Goal: Information Seeking & Learning: Learn about a topic

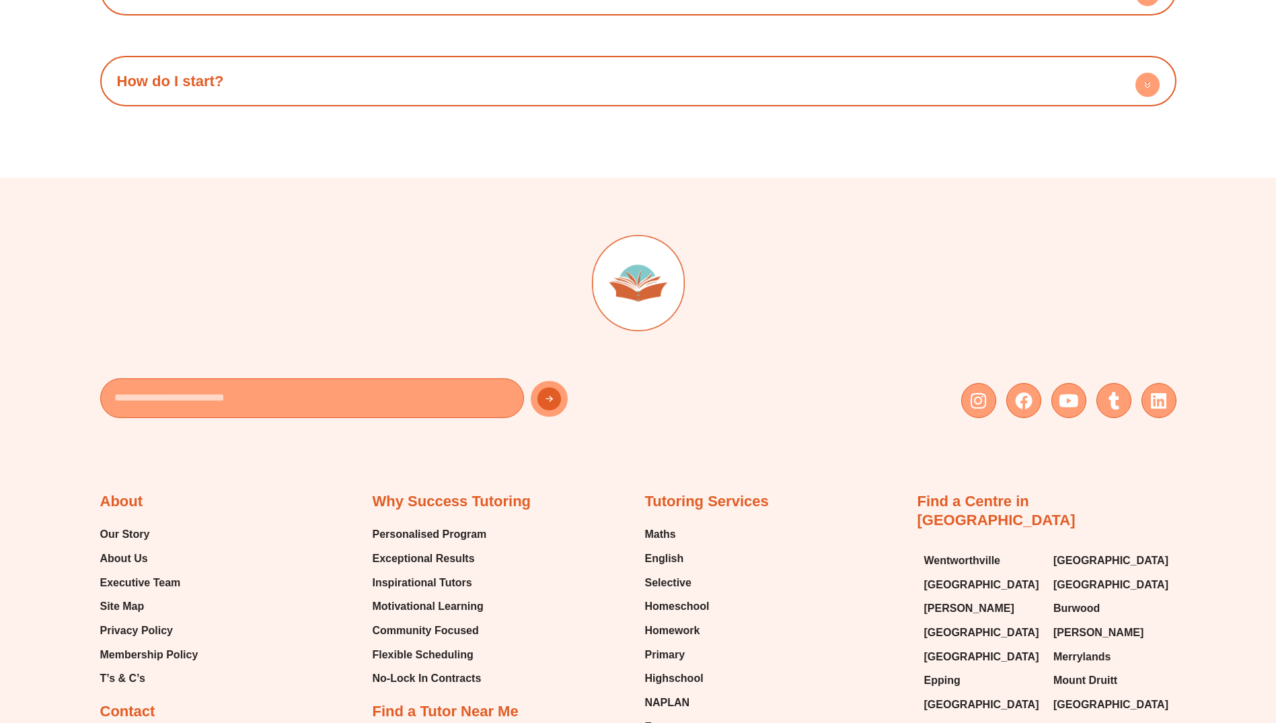
scroll to position [9218, 0]
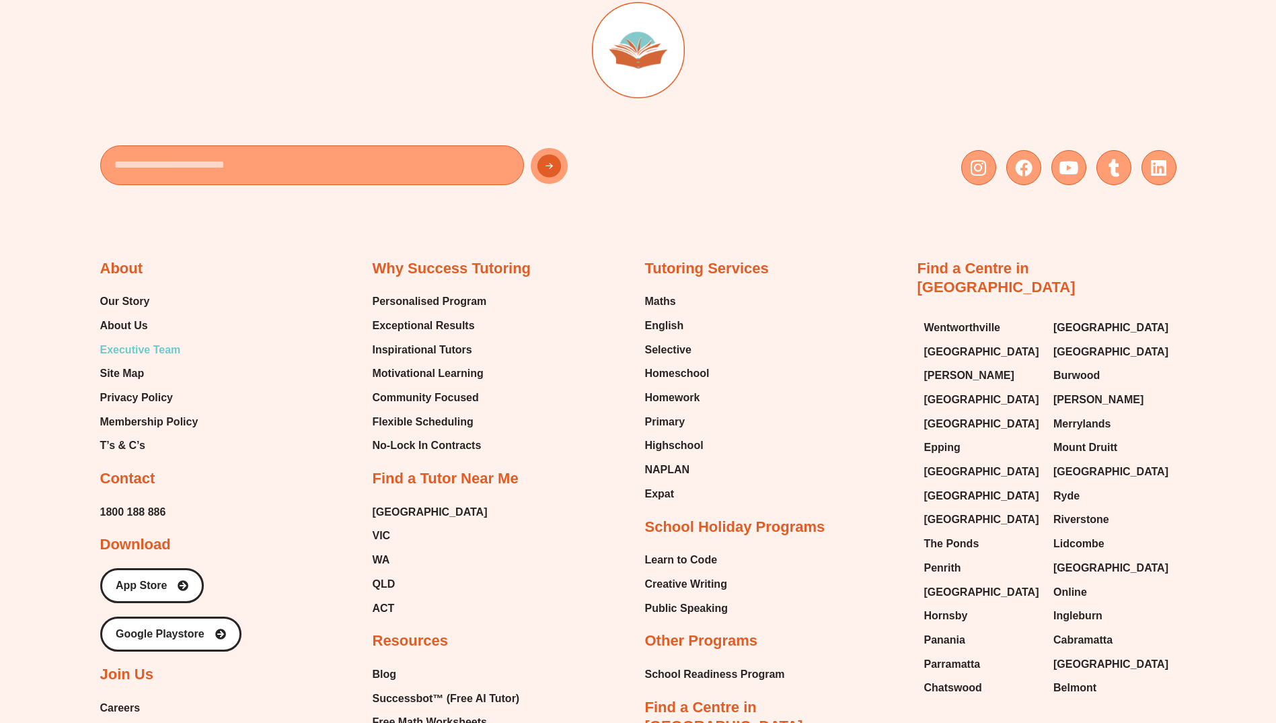
click at [137, 340] on span "Executive Team" at bounding box center [140, 350] width 81 height 20
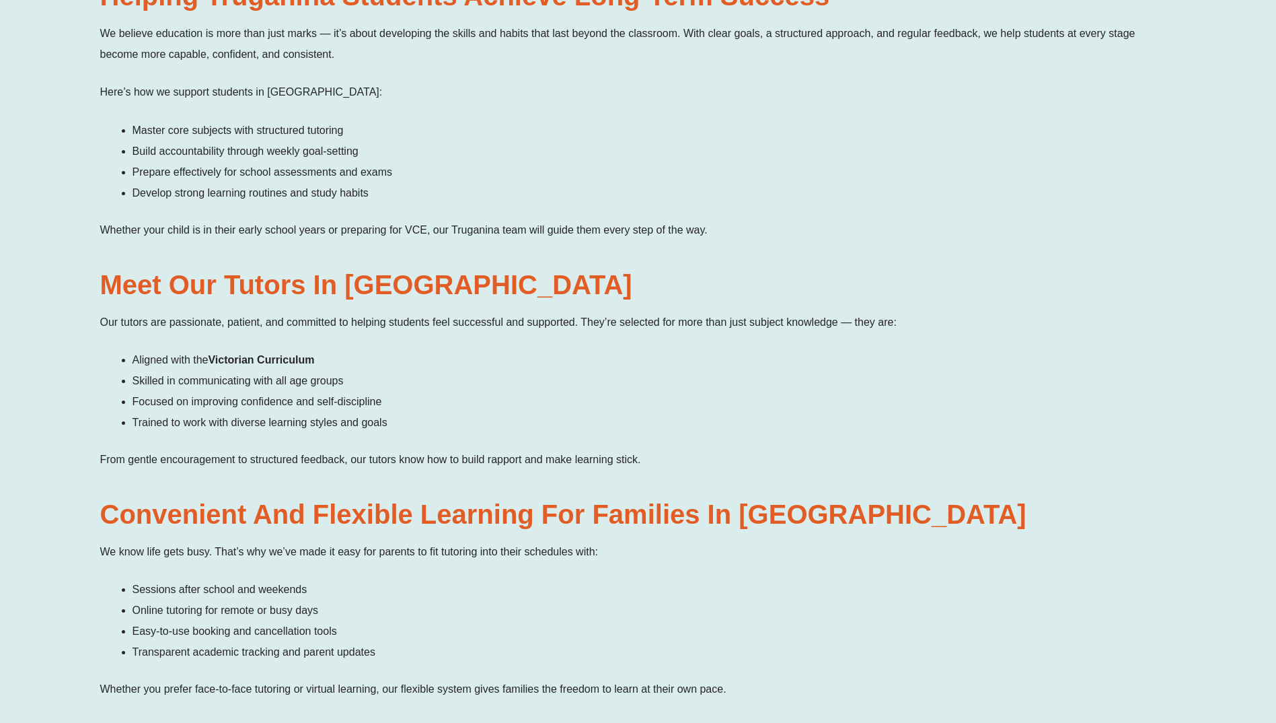
scroll to position [1615, 0]
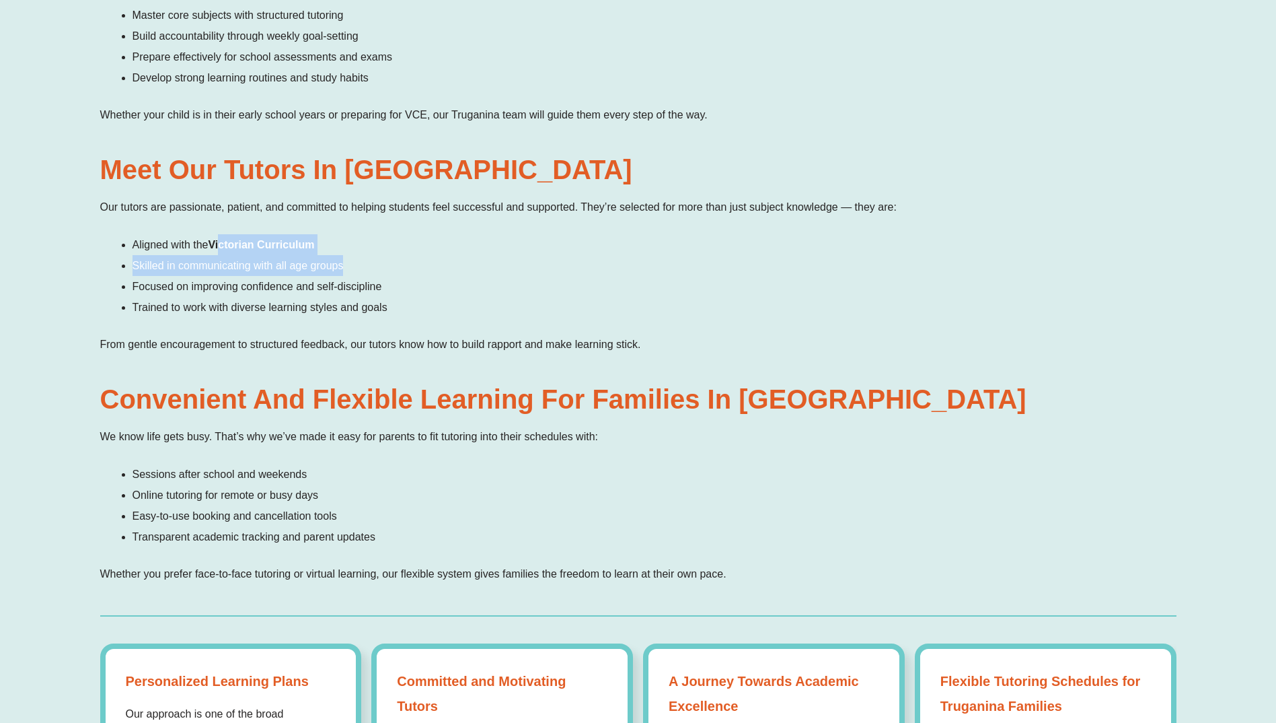
drag, startPoint x: 221, startPoint y: 216, endPoint x: 435, endPoint y: 231, distance: 214.5
click at [435, 234] on ul "Aligned with the Victorian Curriculum Skilled in communicating with all age gro…" at bounding box center [655, 275] width 1044 height 83
click at [505, 355] on div "Success Tutoring: Truganina’s Local Learning Hub for Academic Excellence Welcom…" at bounding box center [638, 1] width 1077 height 1200
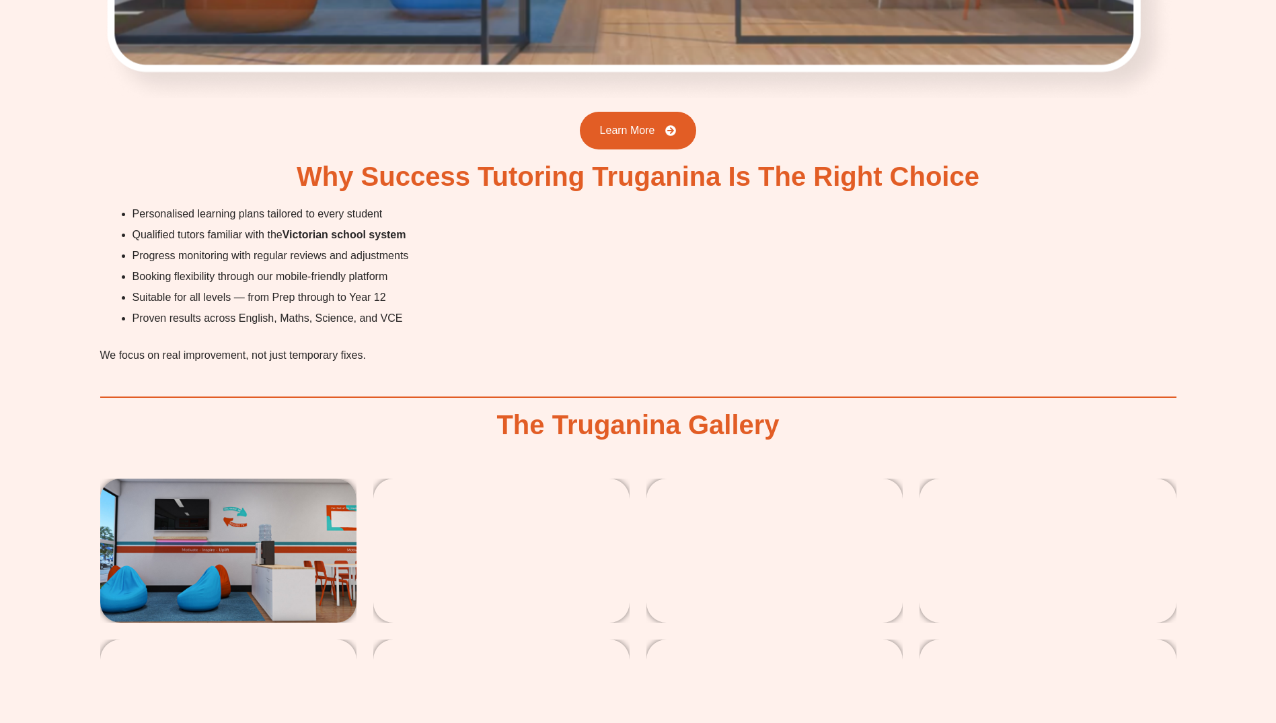
scroll to position [3431, 0]
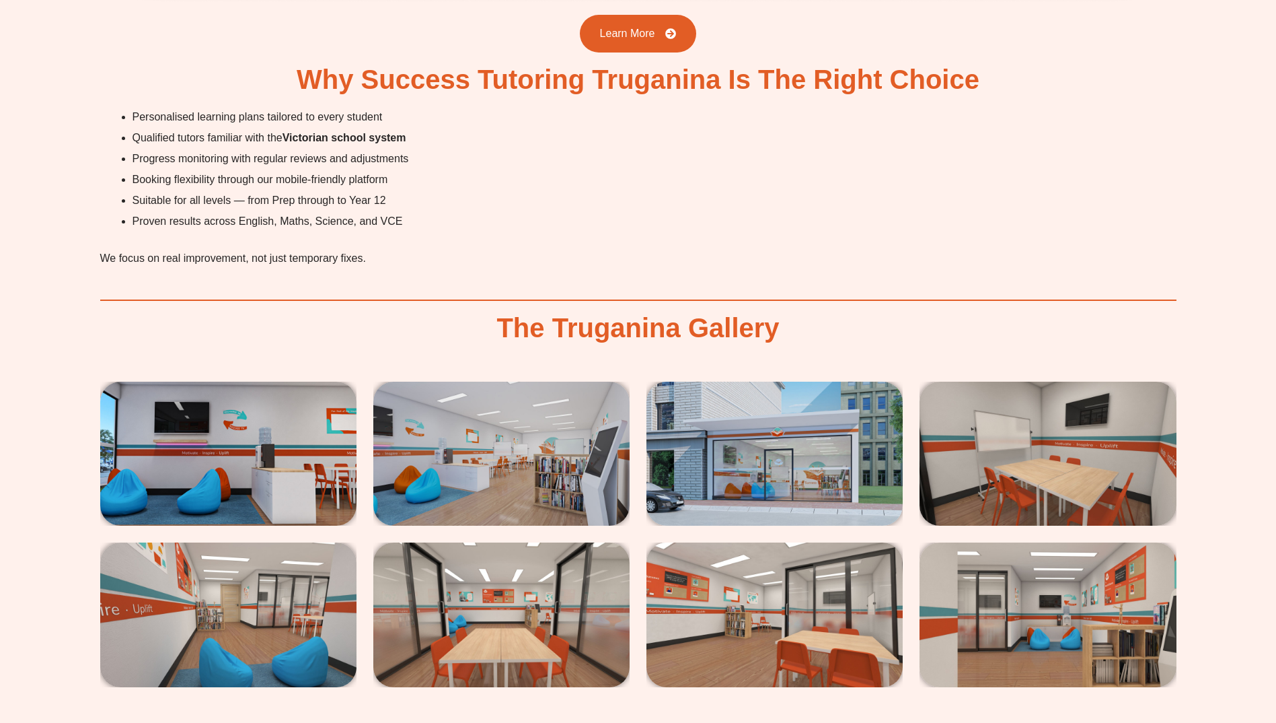
click at [349, 252] on span "We focus on real improvement, not just temporary fixes." at bounding box center [233, 257] width 266 height 11
click at [412, 248] on p "We focus on real improvement, not just temporary fixes." at bounding box center [638, 258] width 1077 height 21
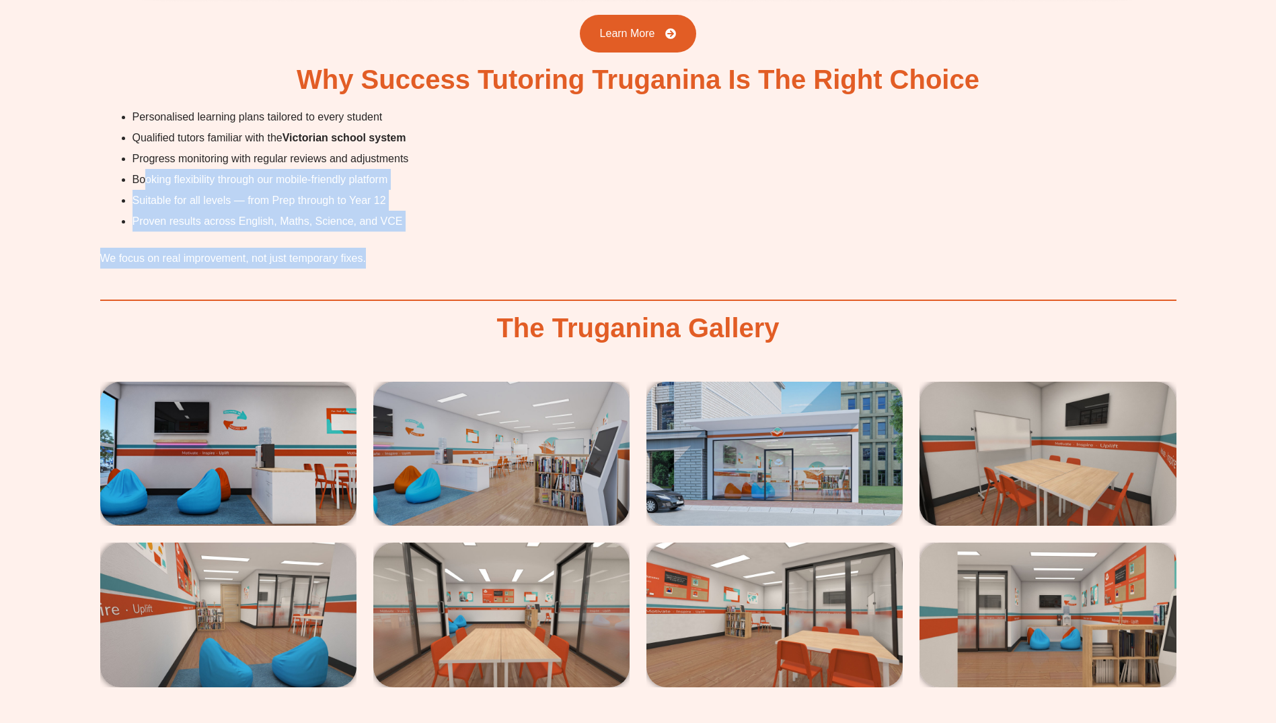
drag, startPoint x: 396, startPoint y: 233, endPoint x: 143, endPoint y: 149, distance: 267.0
click at [143, 149] on div "Personalised learning plans tailored to every student Qualified tutors familiar…" at bounding box center [638, 187] width 1077 height 162
drag, startPoint x: 141, startPoint y: 151, endPoint x: 68, endPoint y: 203, distance: 89.8
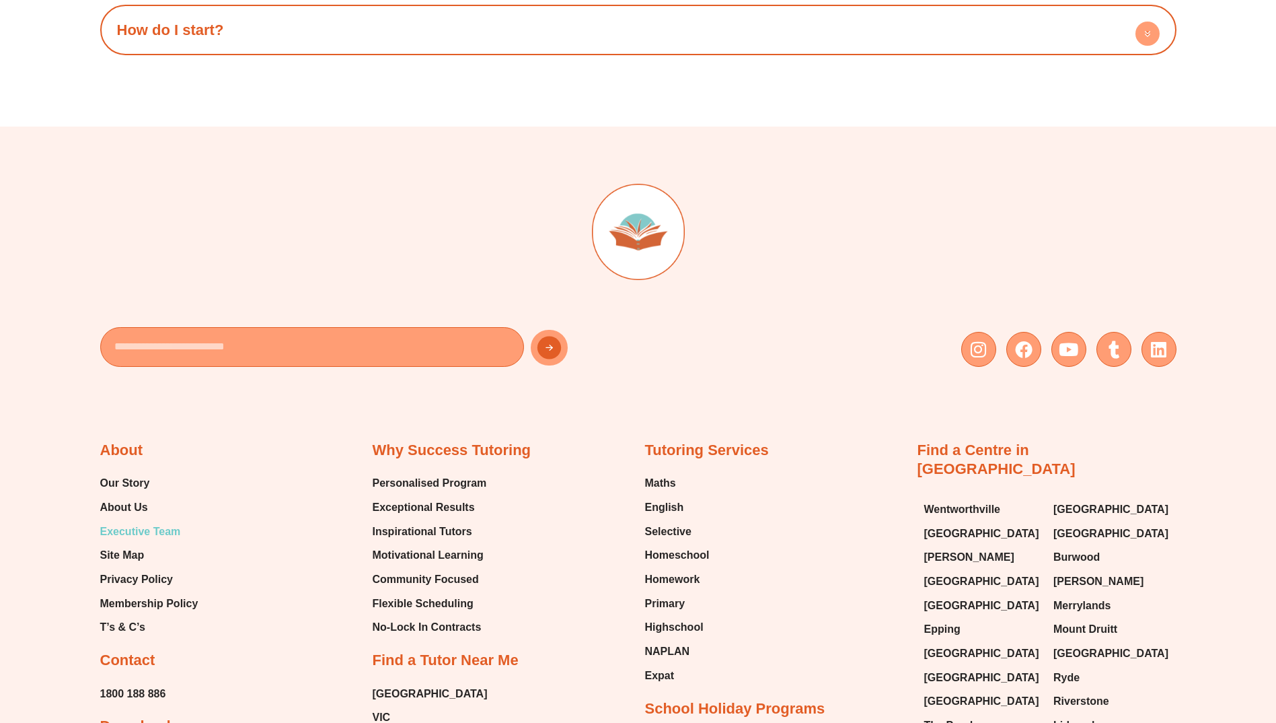
scroll to position [9150, 0]
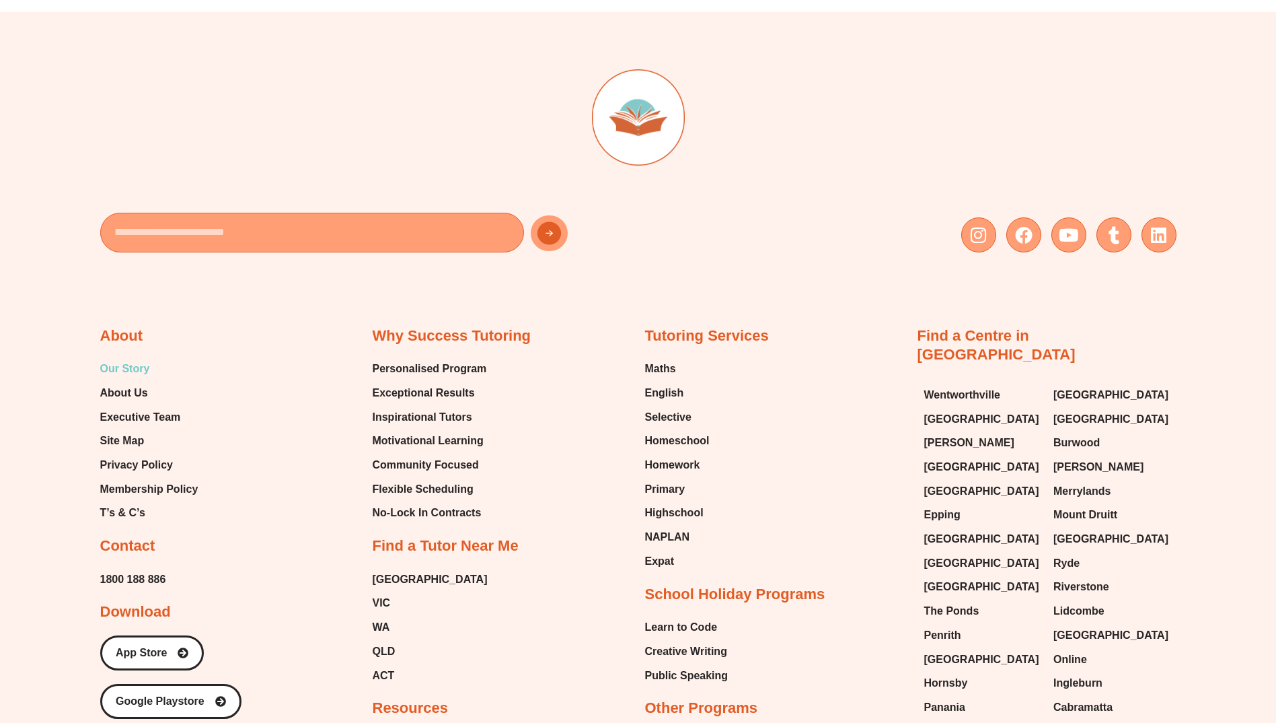
click at [121, 359] on span "Our Story" at bounding box center [125, 369] width 50 height 20
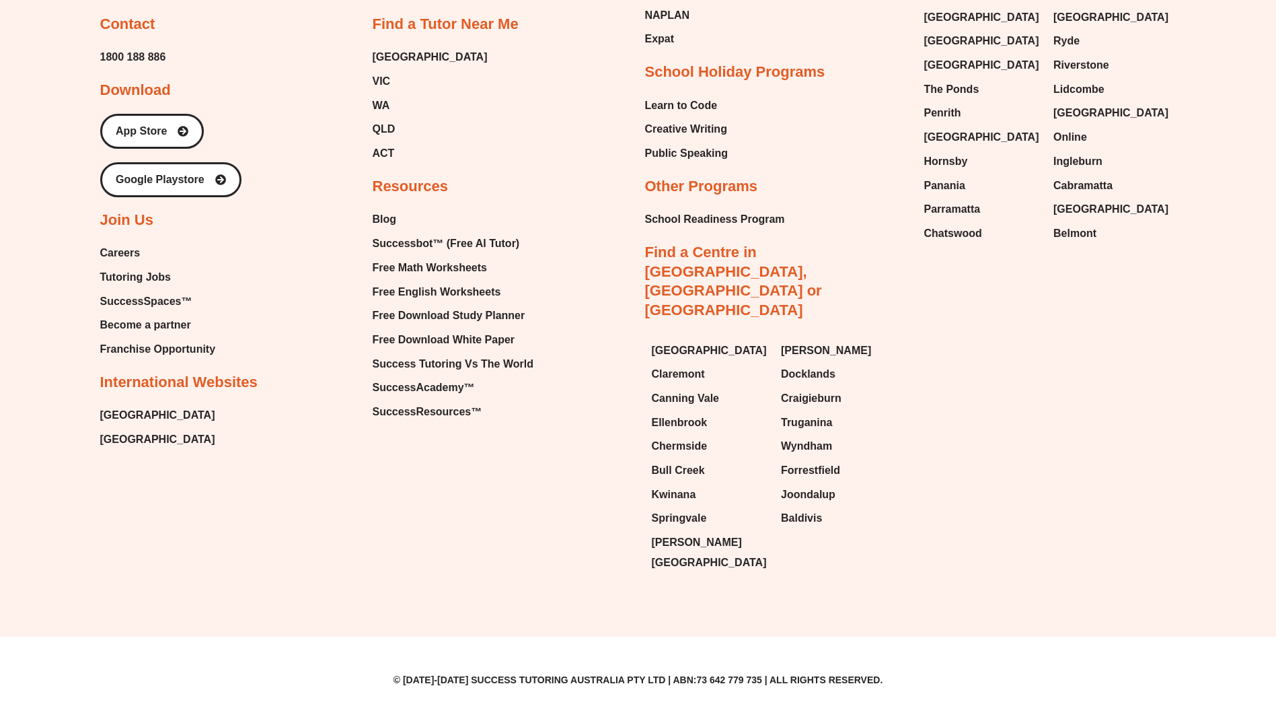
scroll to position [8059, 0]
